Goal: Task Accomplishment & Management: Manage account settings

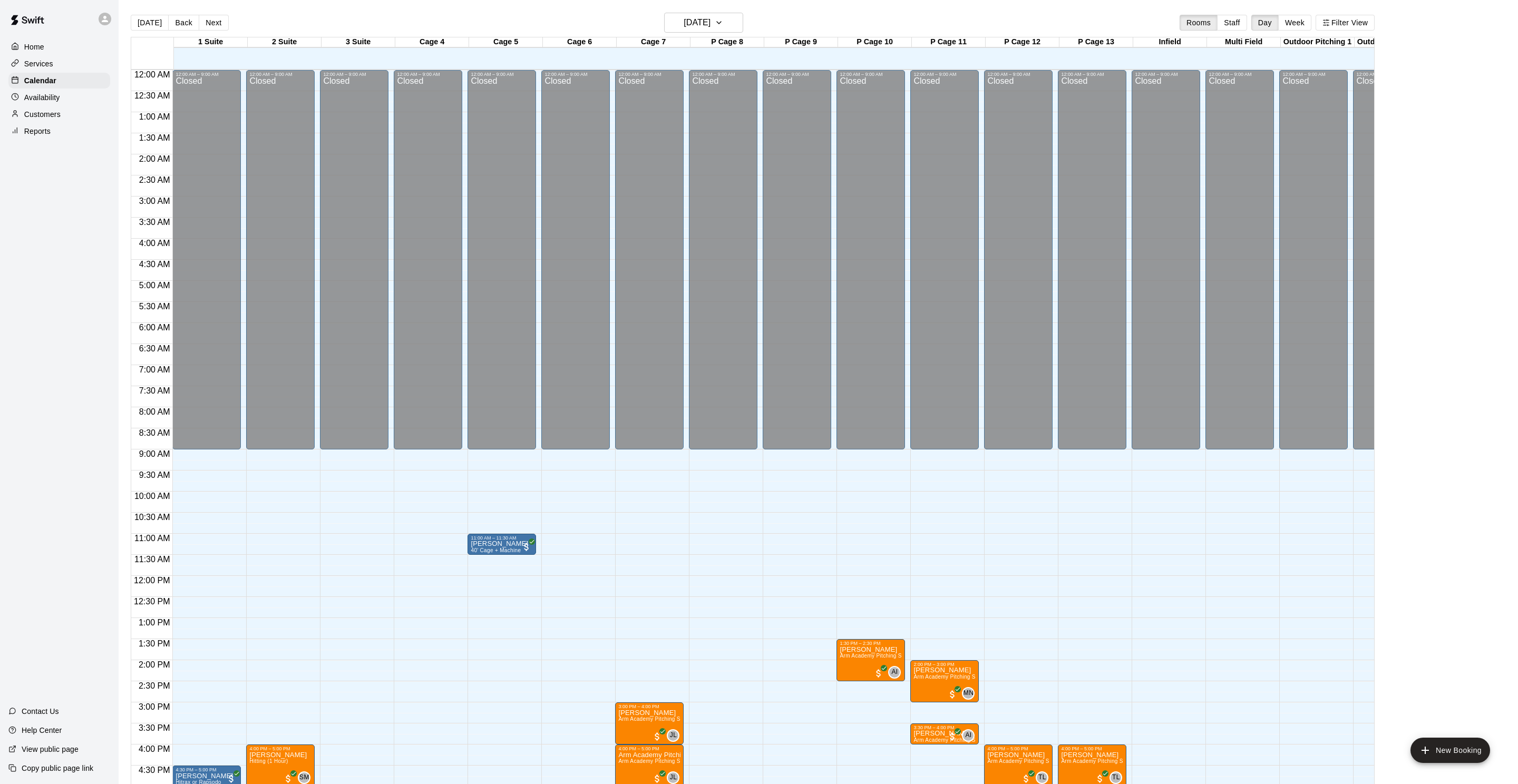
scroll to position [254, 0]
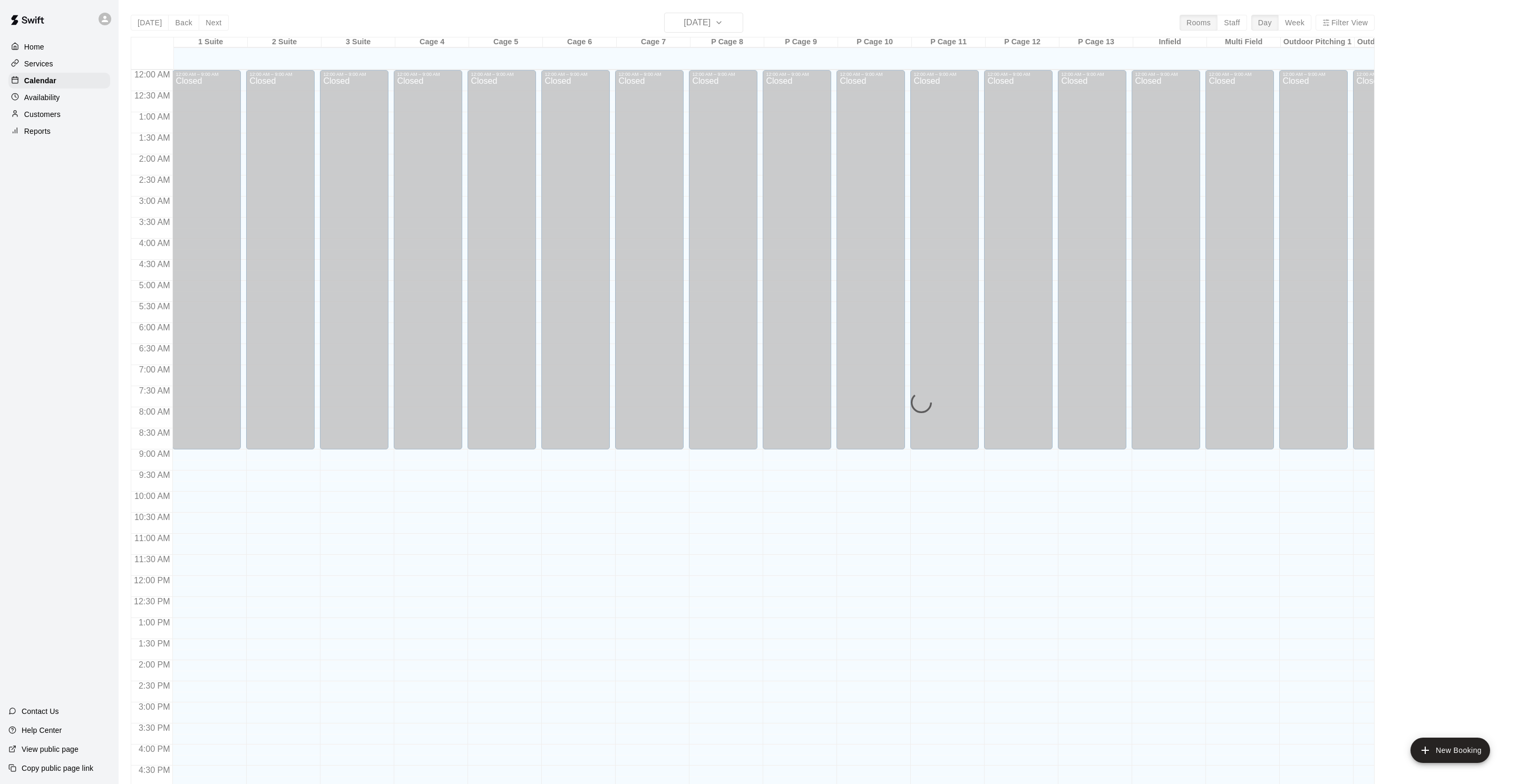
scroll to position [254, 0]
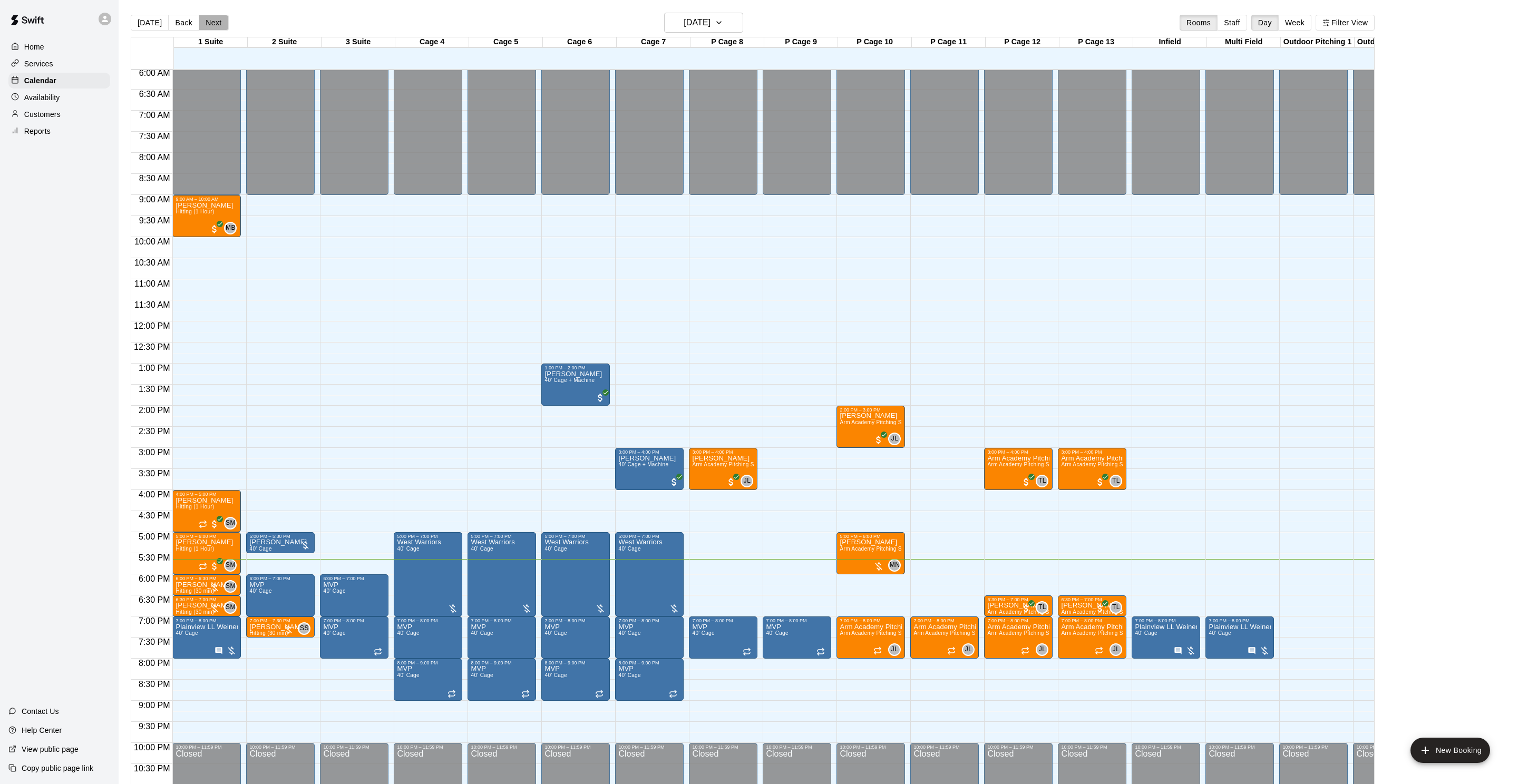
click at [222, 15] on button "Next" at bounding box center [213, 22] width 29 height 16
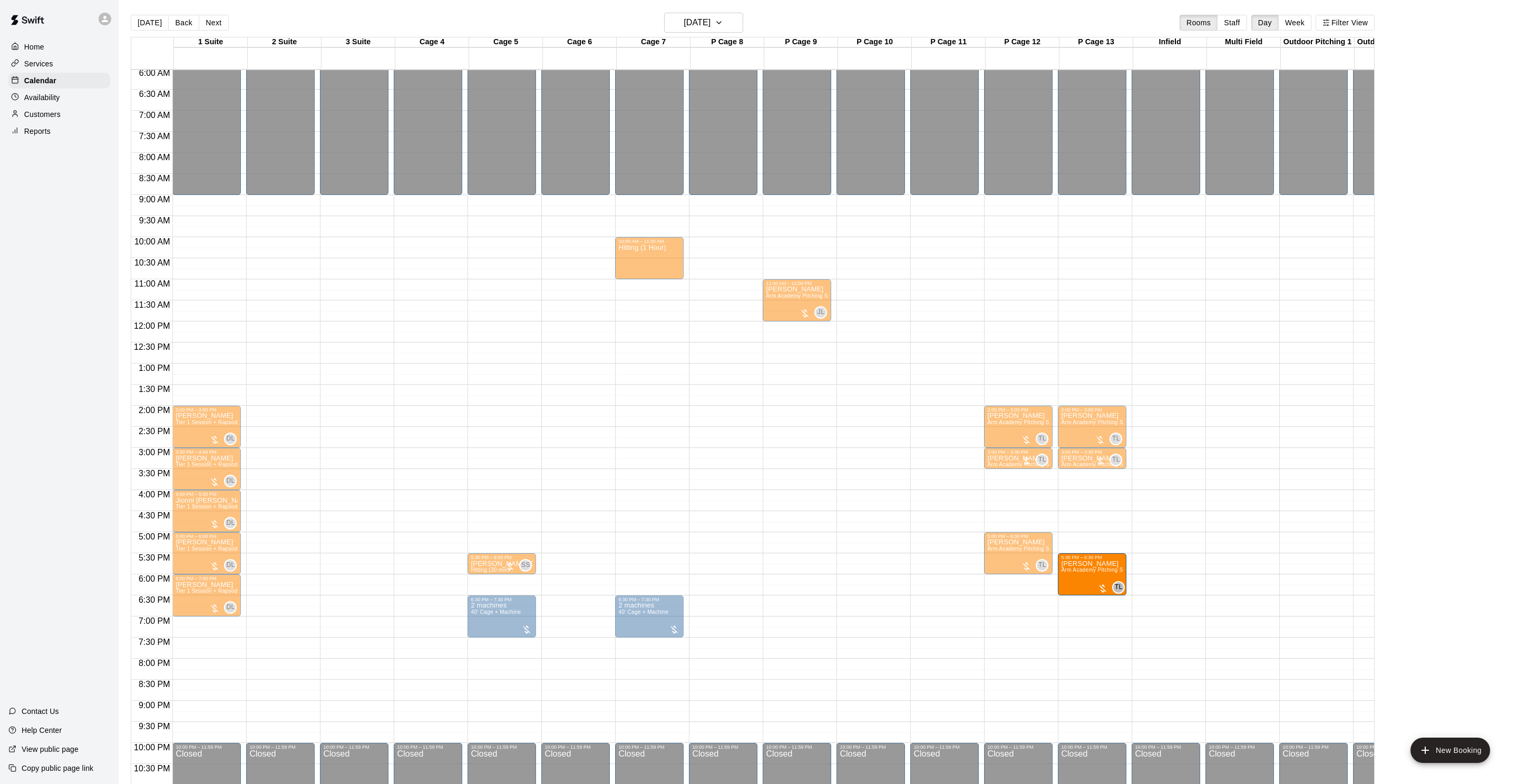
drag, startPoint x: 1090, startPoint y: 566, endPoint x: 1087, endPoint y: 580, distance: 14.3
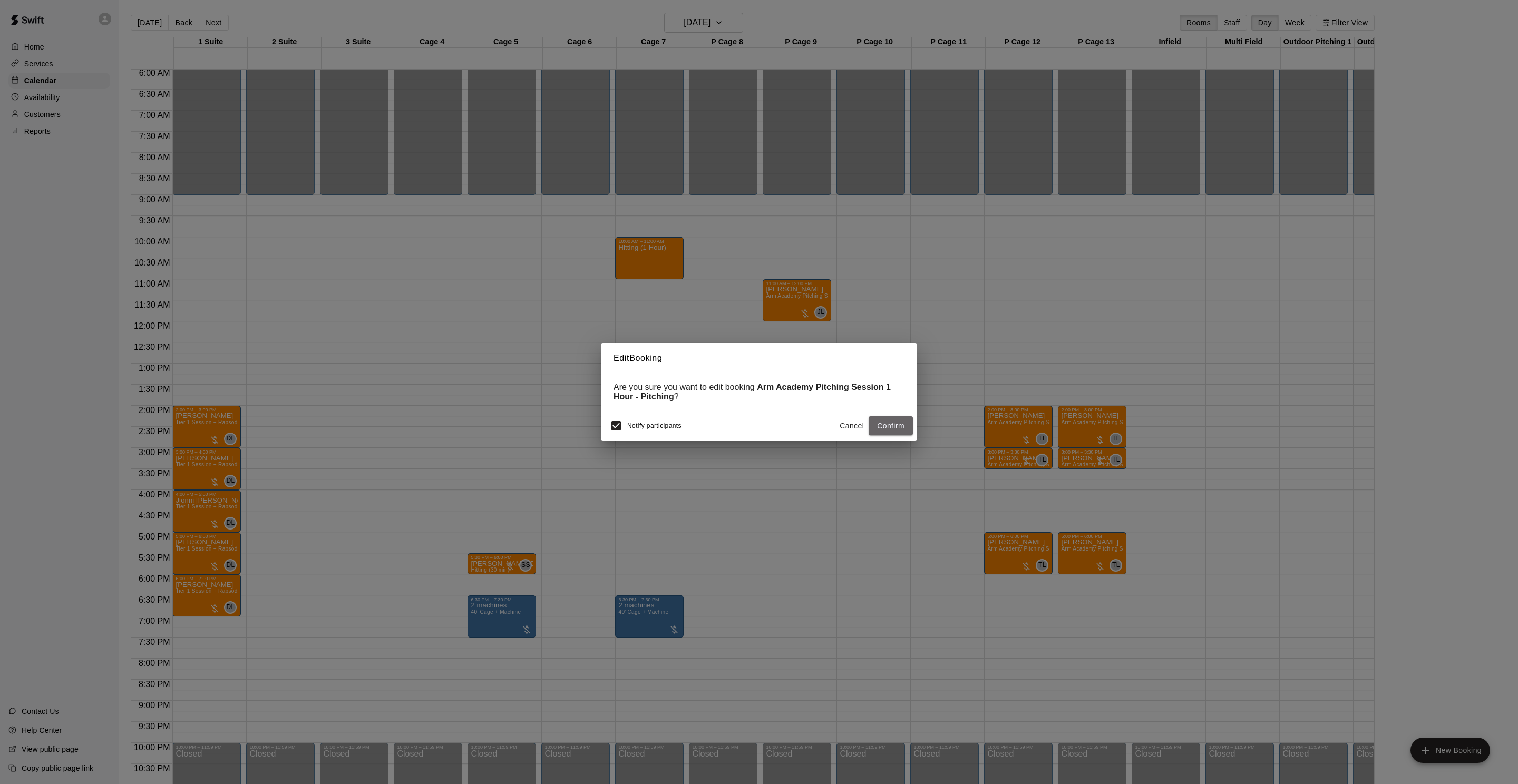
click at [898, 426] on button "Confirm" at bounding box center [890, 426] width 44 height 19
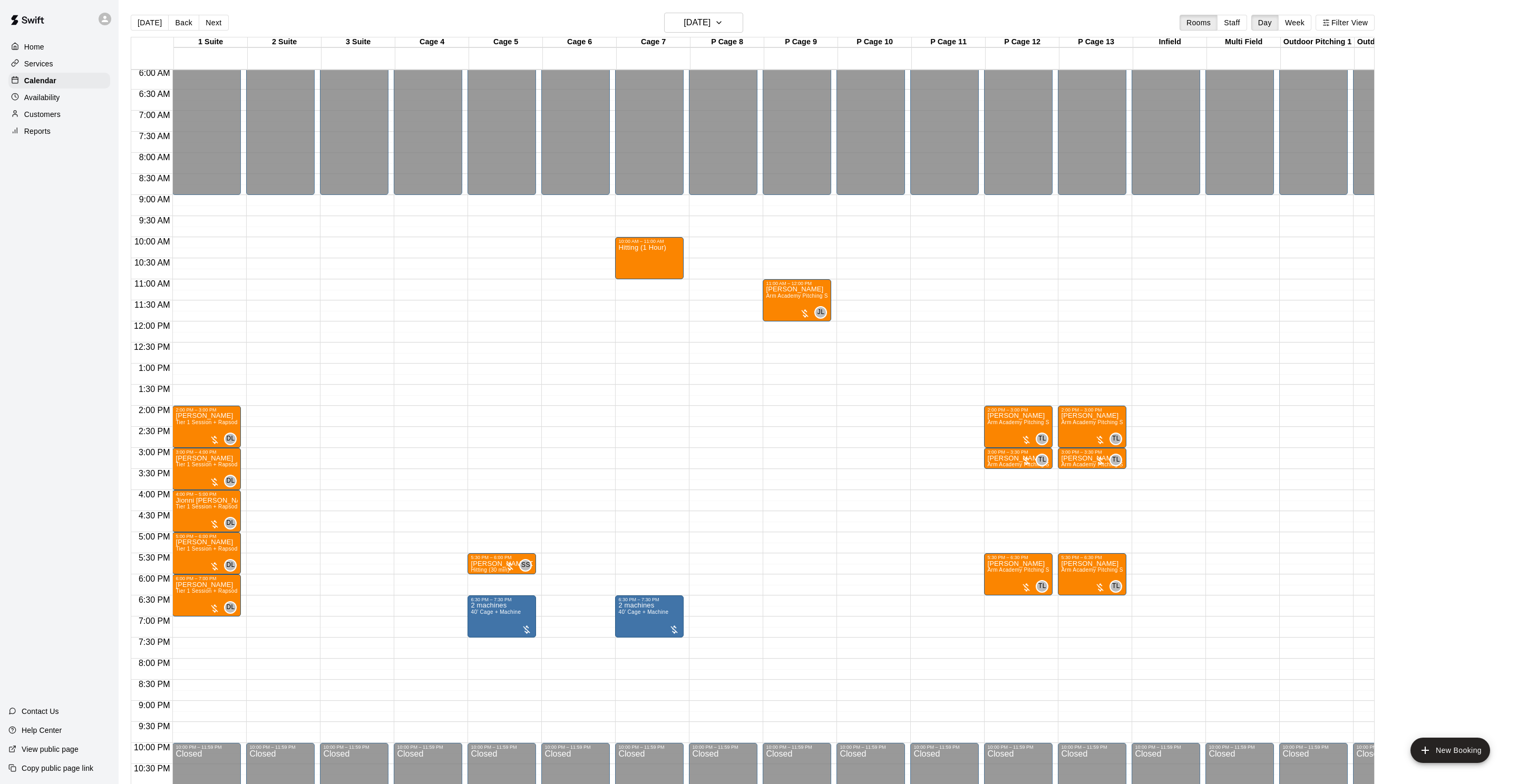
drag, startPoint x: 39, startPoint y: 111, endPoint x: 45, endPoint y: 110, distance: 6.1
click at [39, 111] on p "Customers" at bounding box center [42, 114] width 37 height 11
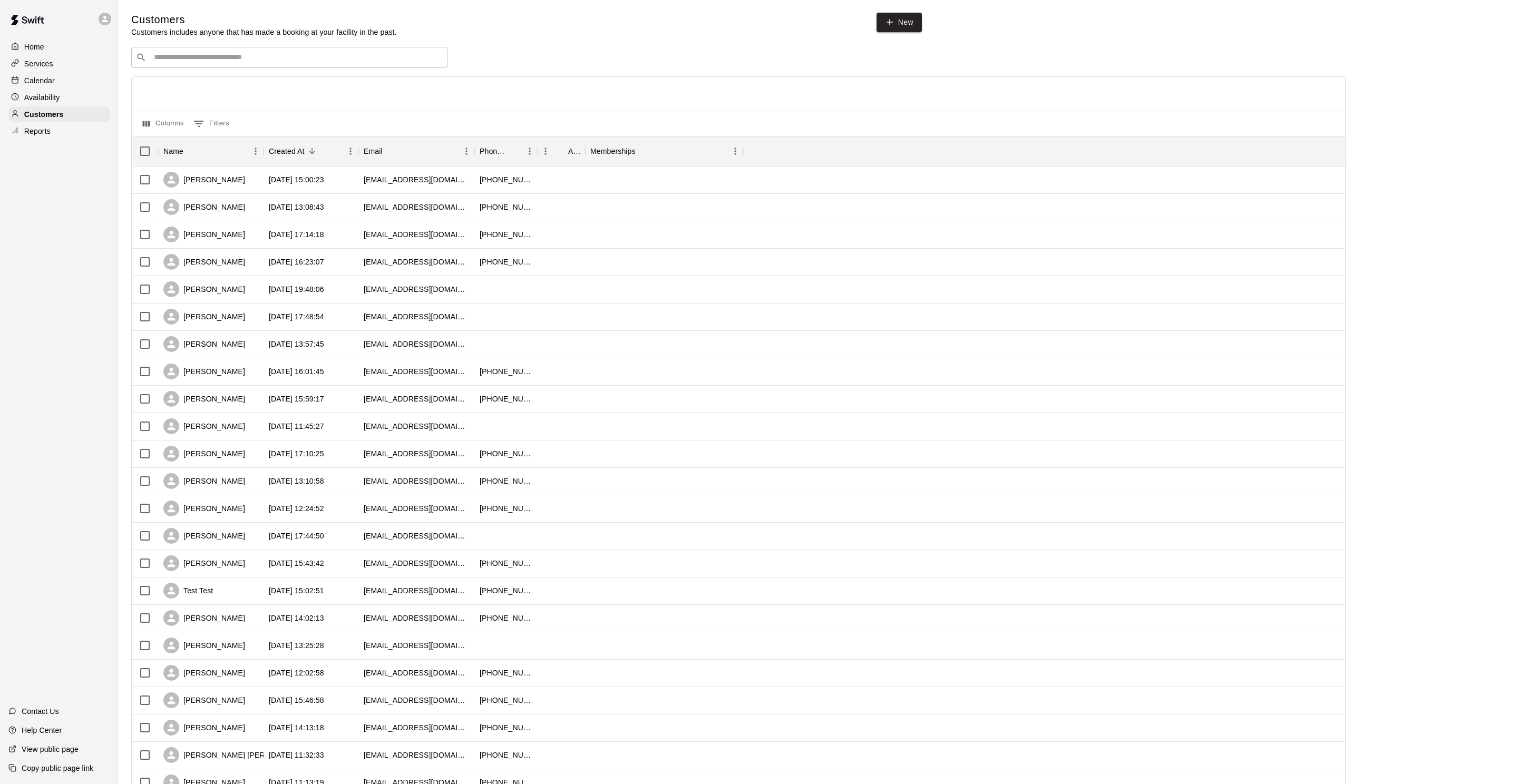
click at [303, 44] on div "Customers Customers includes anyone that has made a booking at your facility in…" at bounding box center [819, 446] width 1374 height 867
click at [298, 51] on div "​ ​" at bounding box center [289, 58] width 316 height 21
type input "**"
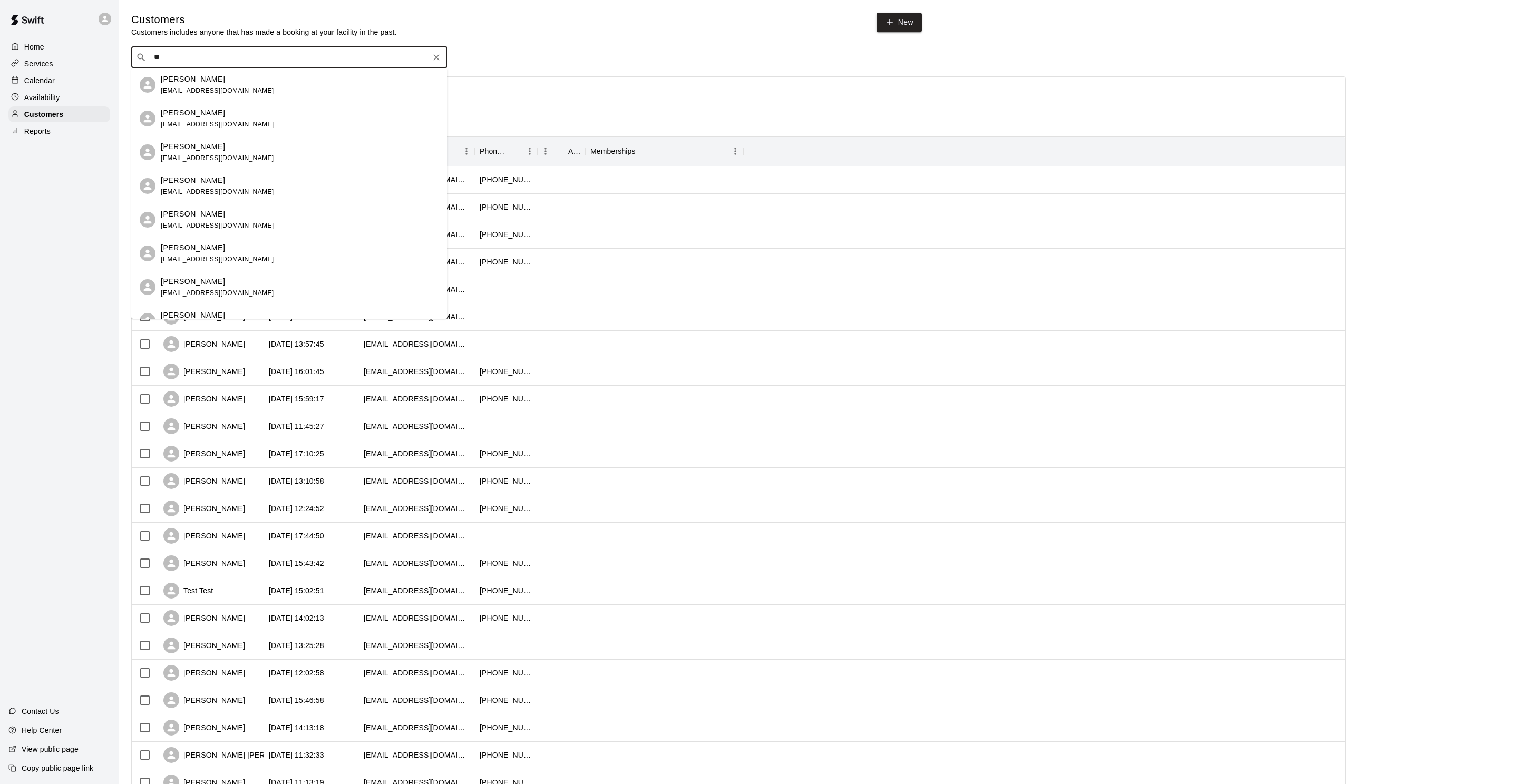
click at [227, 147] on div "John Mccready" at bounding box center [217, 147] width 113 height 11
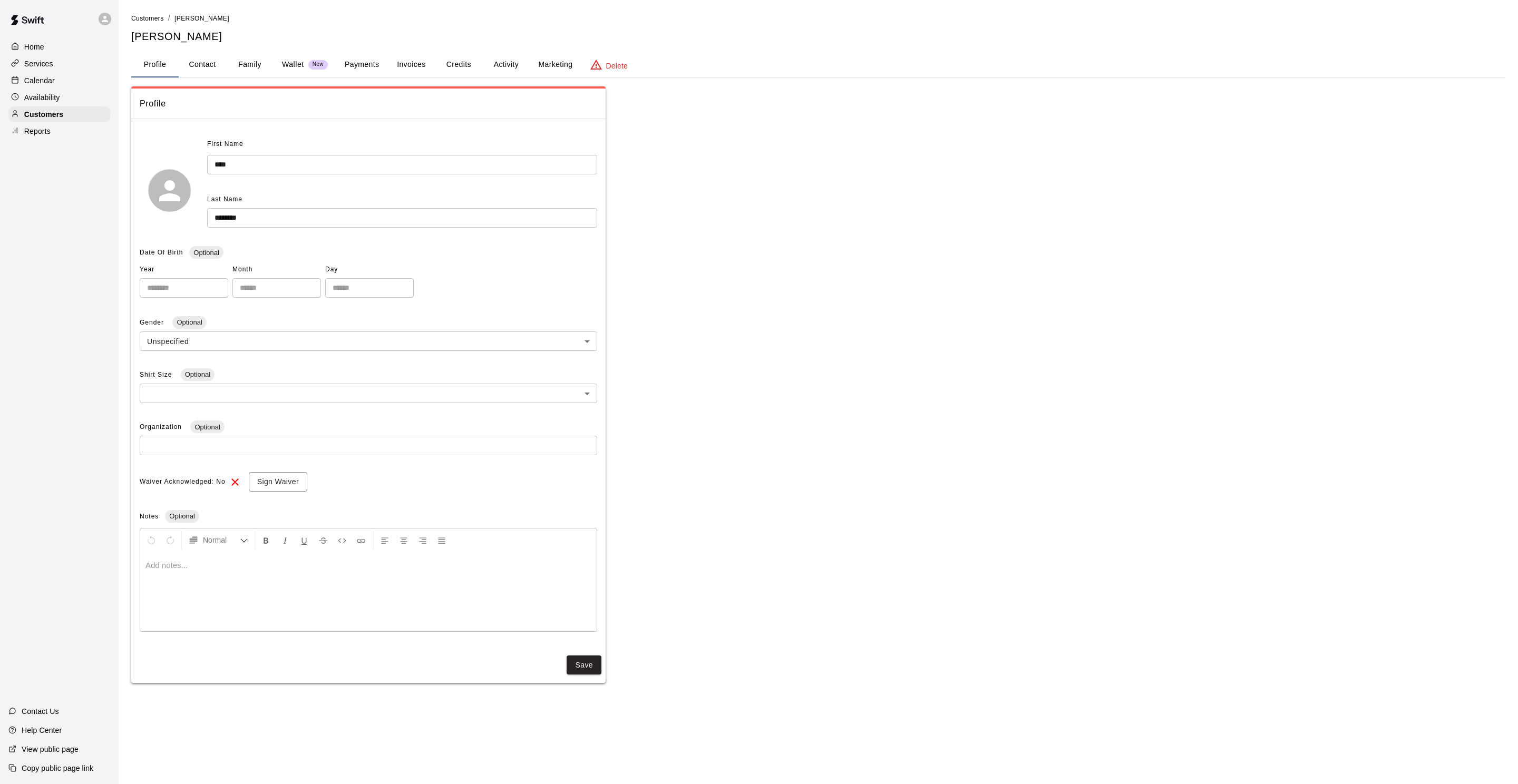
click at [372, 64] on button "Payments" at bounding box center [362, 65] width 51 height 25
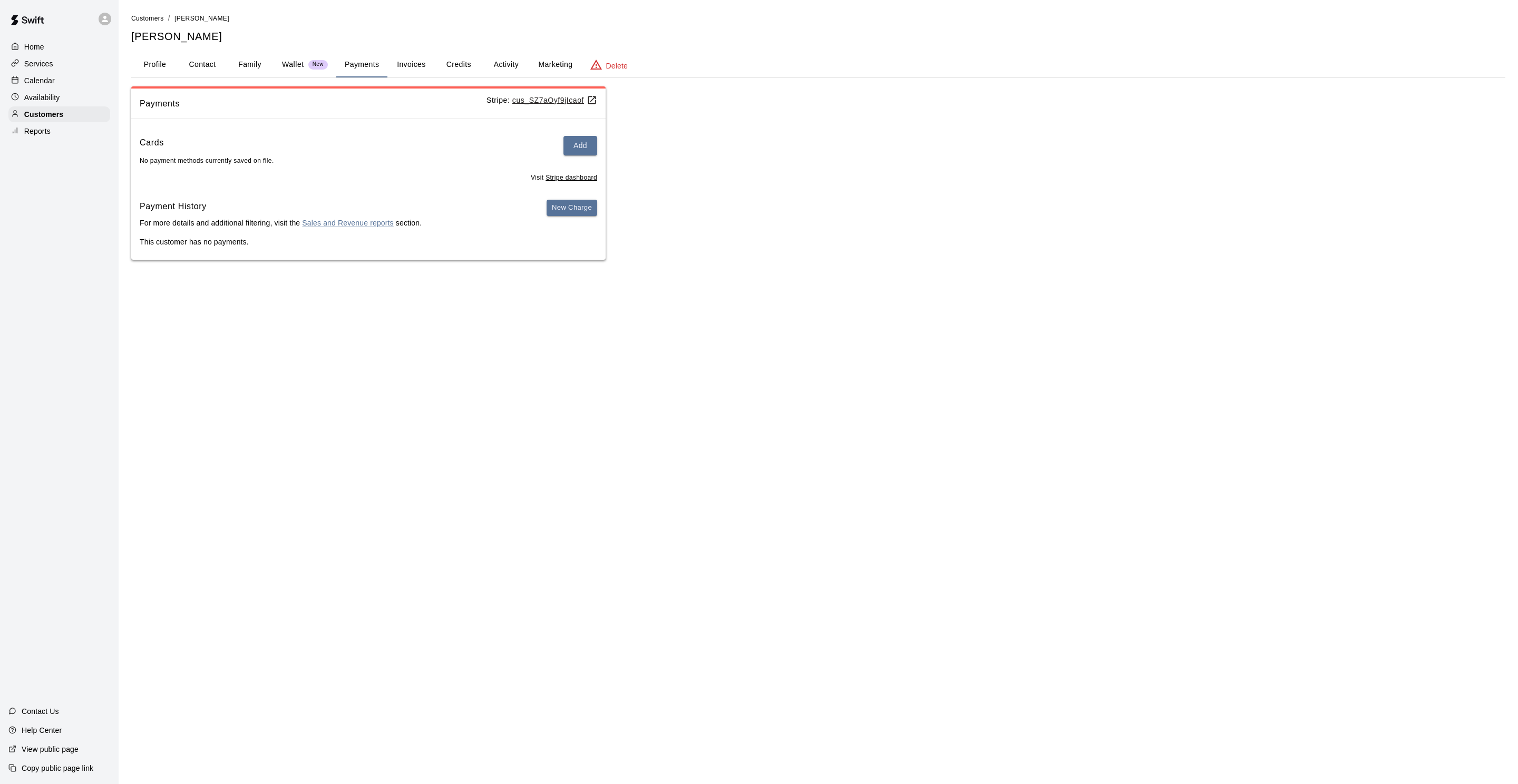
click at [60, 85] on div "Calendar" at bounding box center [59, 80] width 102 height 16
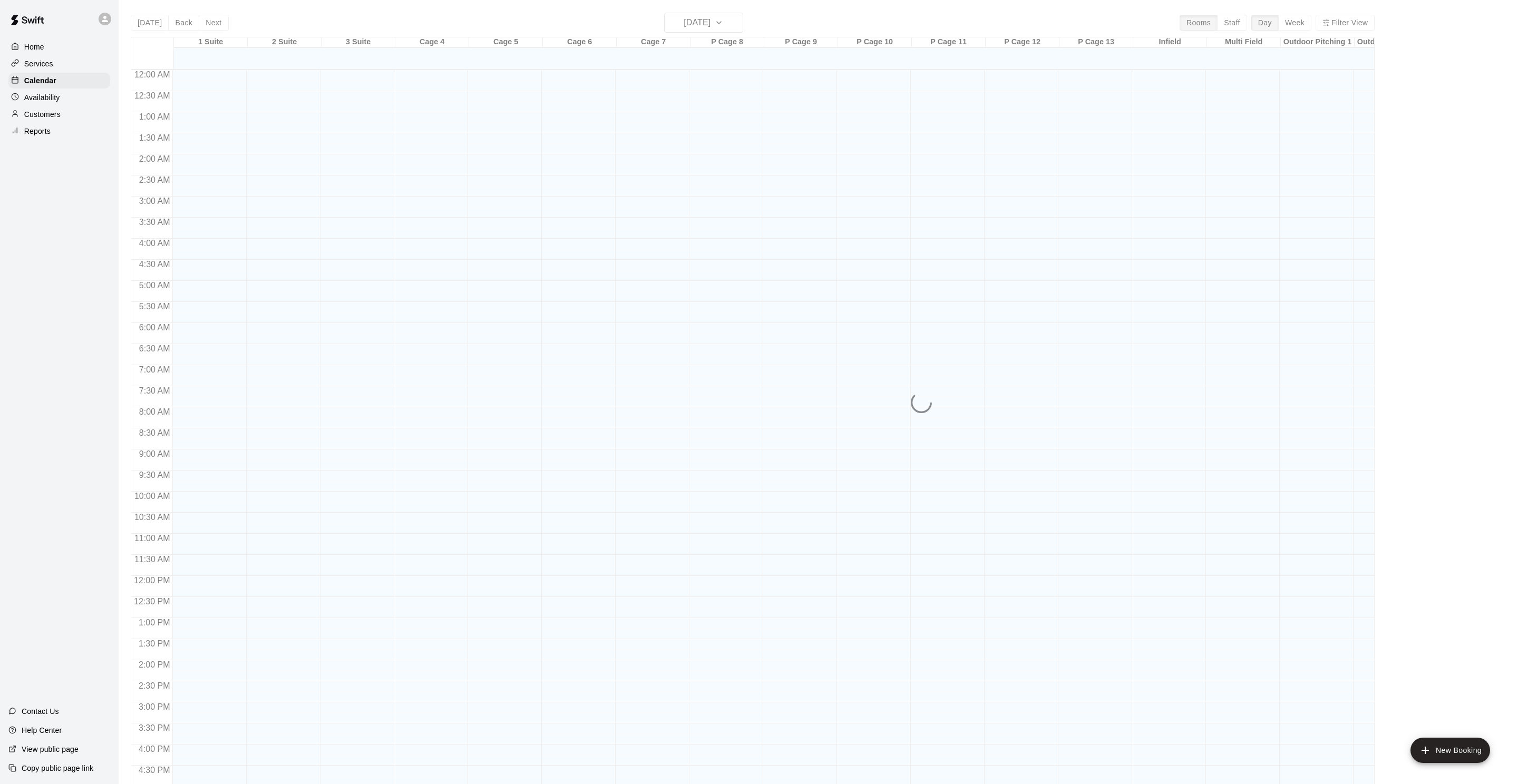
scroll to position [254, 0]
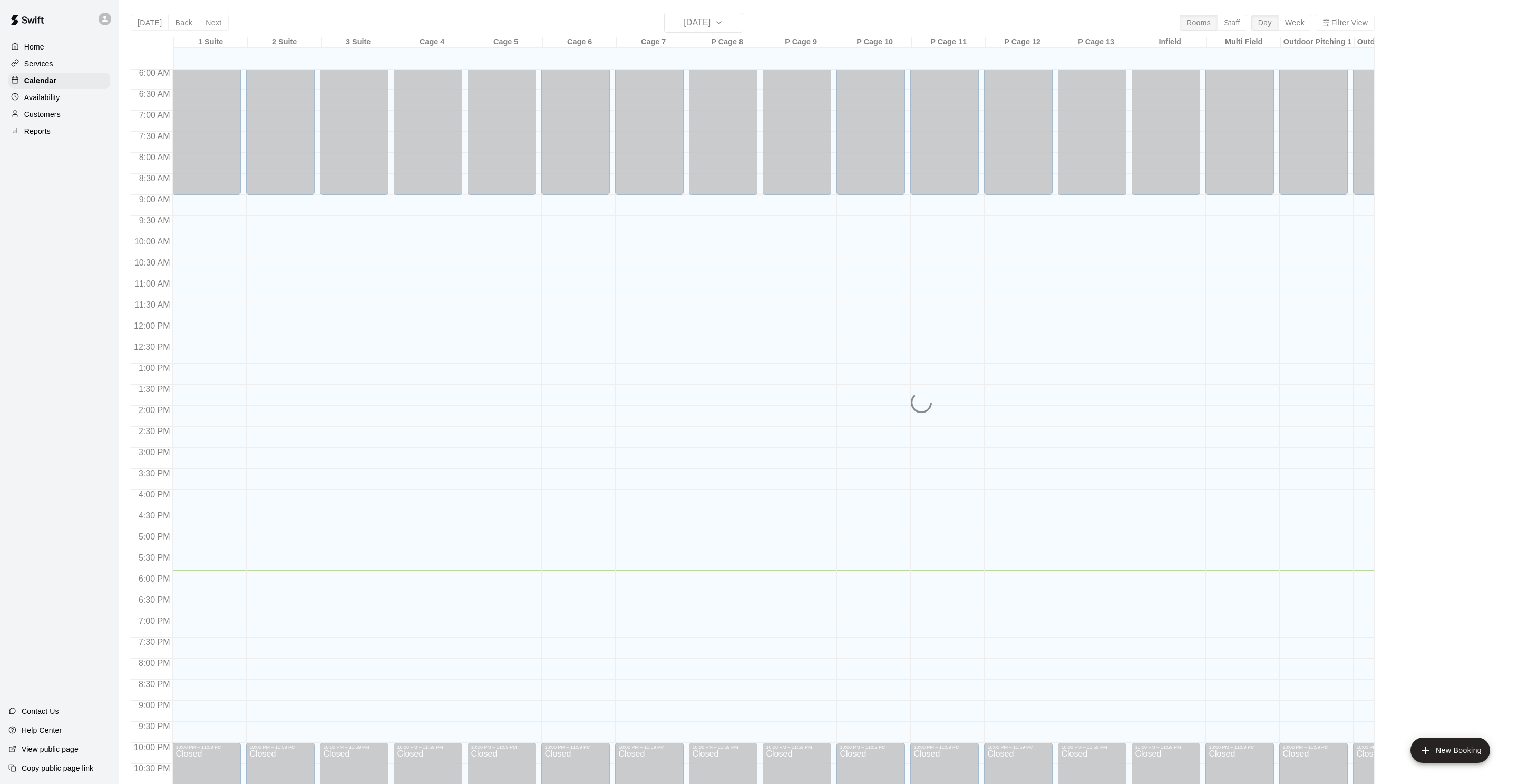
drag, startPoint x: 932, startPoint y: 21, endPoint x: 972, endPoint y: 34, distance: 42.1
click at [932, 21] on div "Today Back Next Thursday Aug 14 Rooms Staff Day Week Filter View 1 Suite 14 Thu…" at bounding box center [753, 404] width 1244 height 784
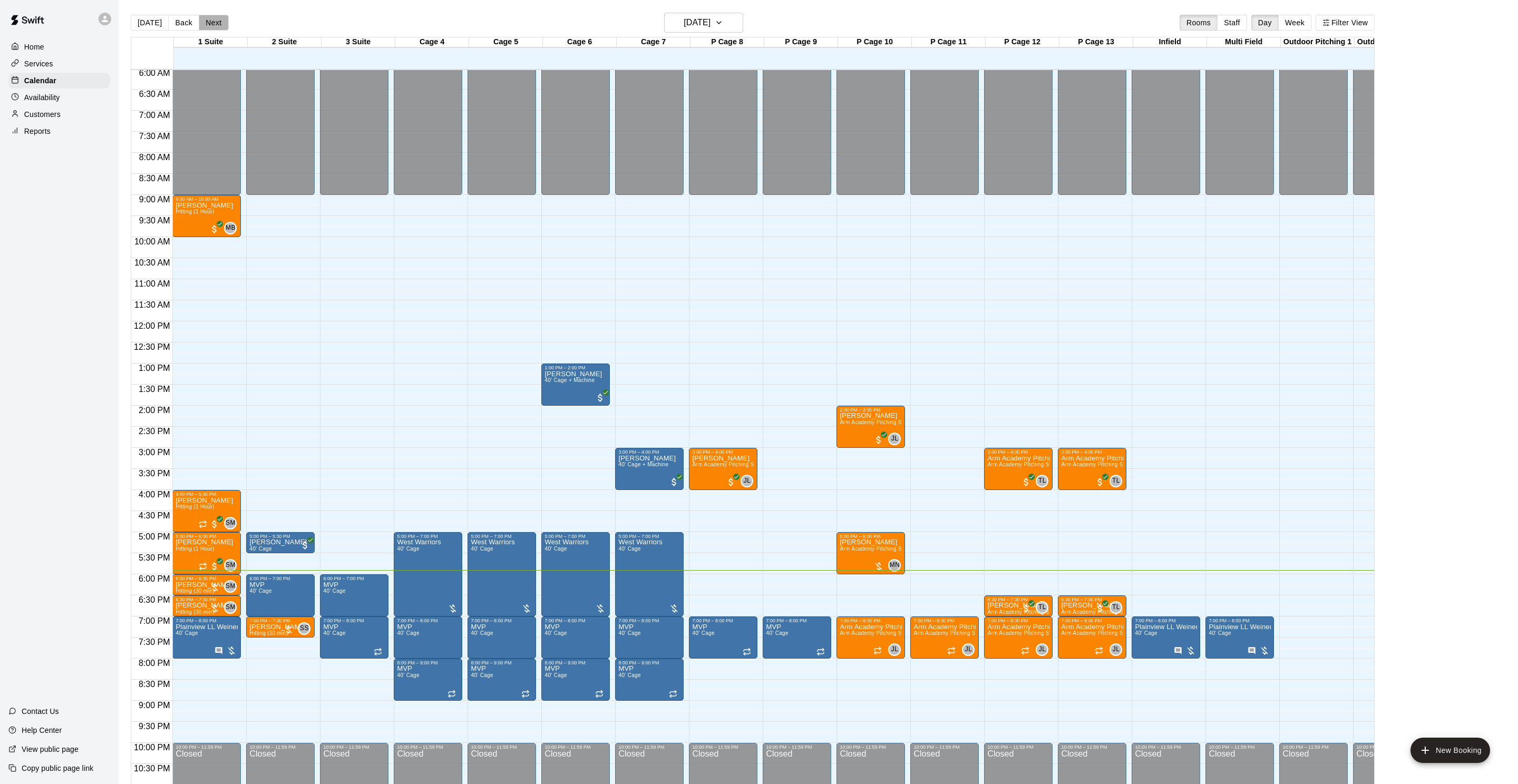
click at [218, 25] on button "Next" at bounding box center [213, 22] width 29 height 16
